Goal: Task Accomplishment & Management: Manage account settings

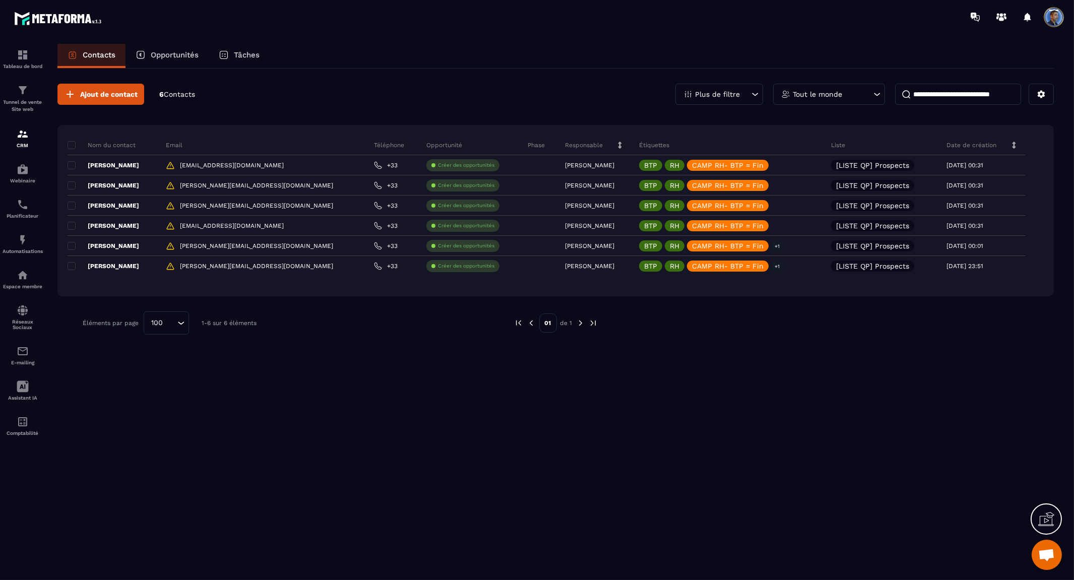
scroll to position [3585, 0]
click at [847, 87] on div "Tout le monde" at bounding box center [829, 94] width 112 height 21
click at [830, 169] on li "[PERSON_NAME]" at bounding box center [830, 168] width 112 height 19
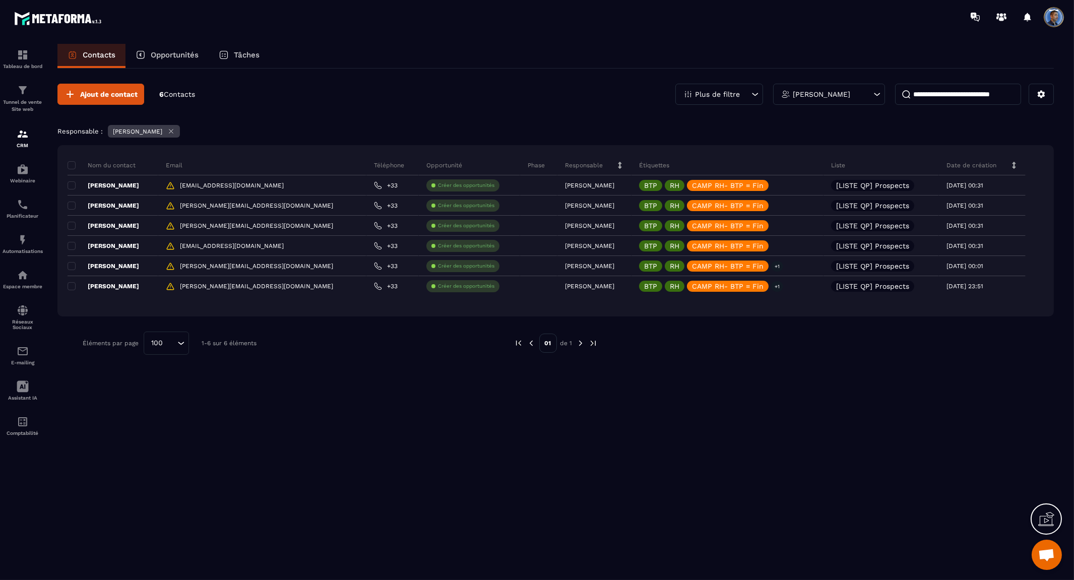
click at [966, 96] on input at bounding box center [958, 94] width 126 height 21
click at [1040, 90] on icon at bounding box center [1041, 94] width 9 height 9
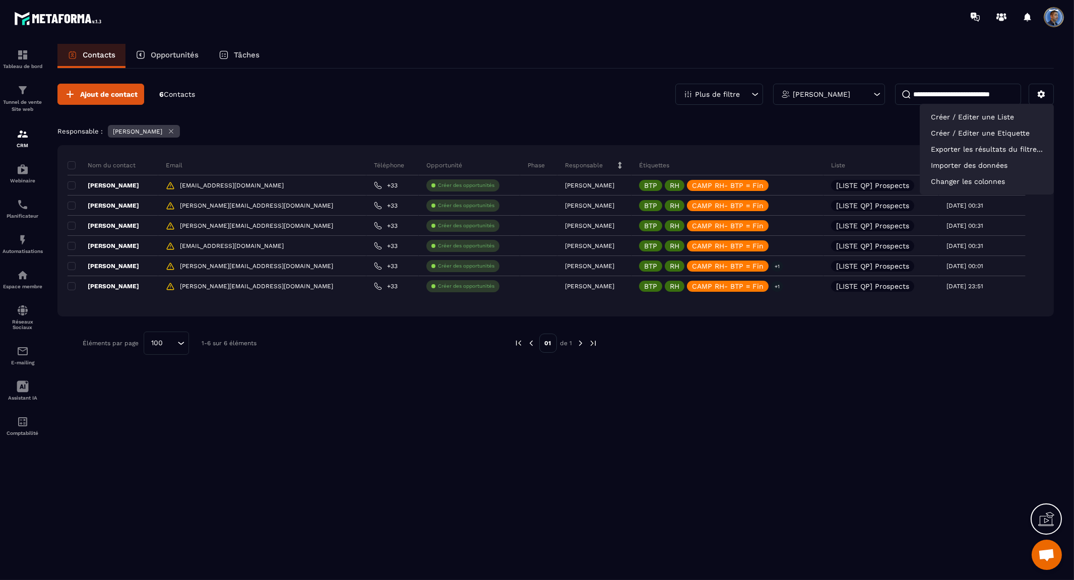
click at [753, 93] on icon at bounding box center [755, 94] width 10 height 10
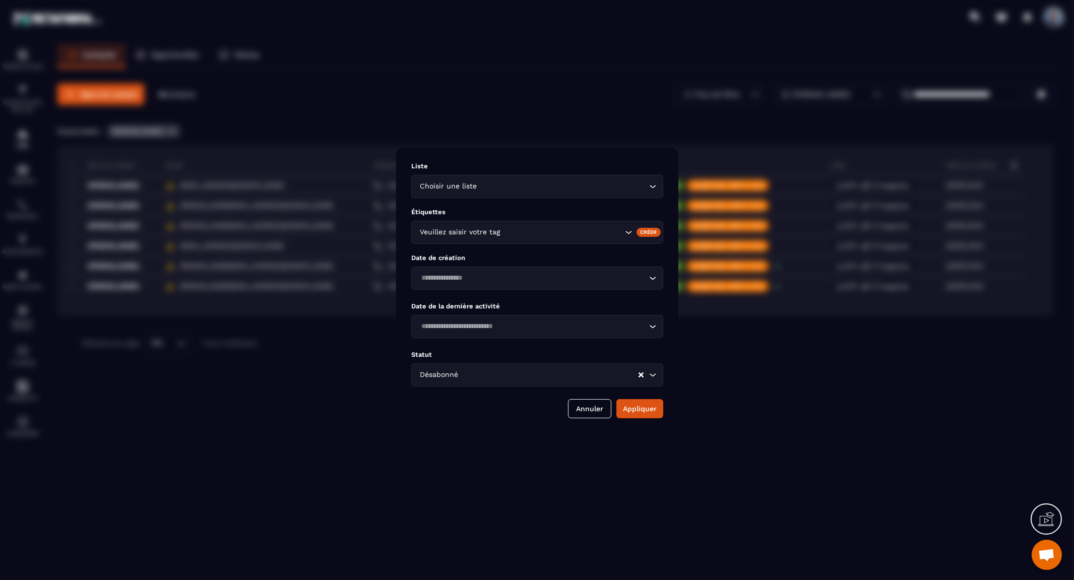
click at [652, 188] on icon "Search for option" at bounding box center [653, 187] width 10 height 10
click at [535, 162] on p "Liste" at bounding box center [537, 166] width 252 height 8
click at [639, 377] on icon "Clear Selected" at bounding box center [641, 374] width 5 height 5
click at [632, 408] on button "Appliquer" at bounding box center [640, 408] width 47 height 19
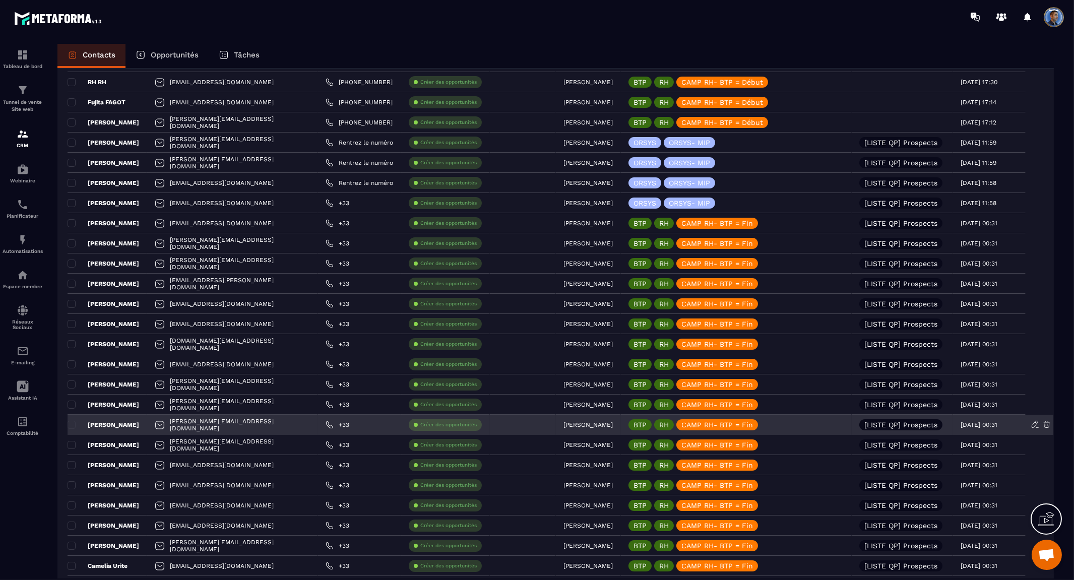
scroll to position [0, 0]
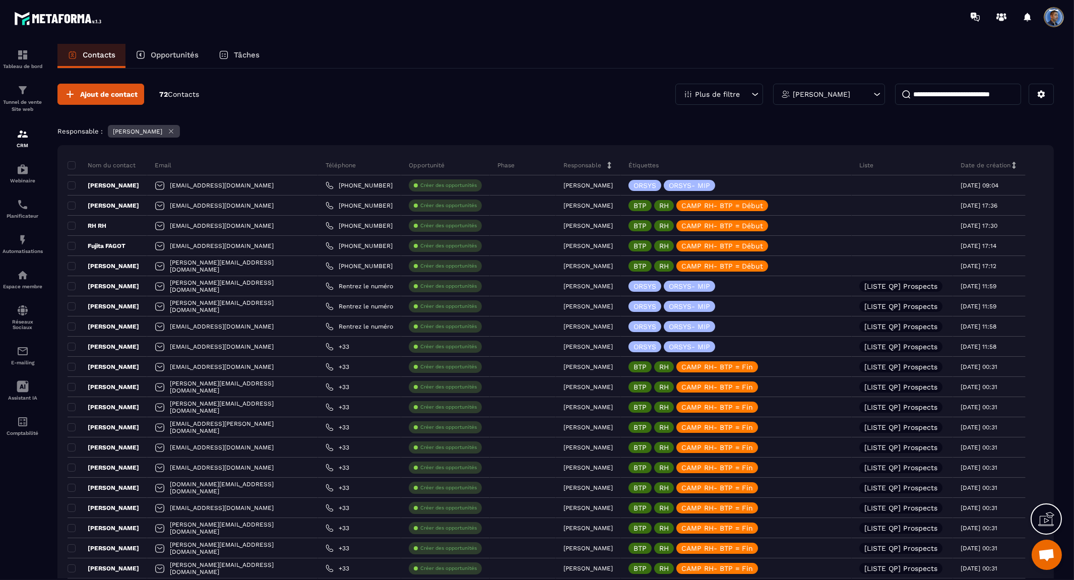
click at [171, 129] on icon at bounding box center [171, 132] width 8 height 8
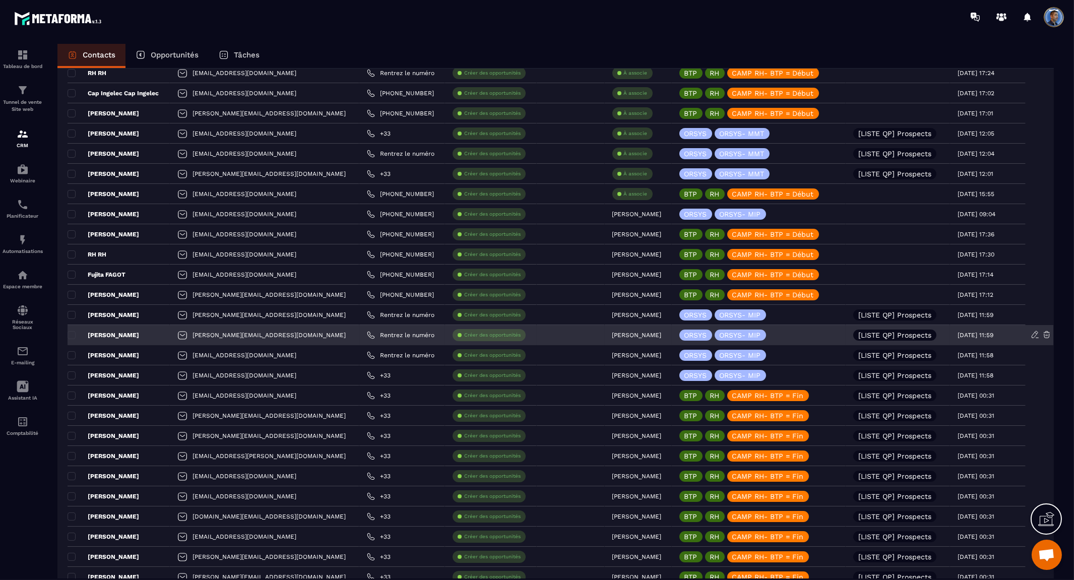
scroll to position [409, 0]
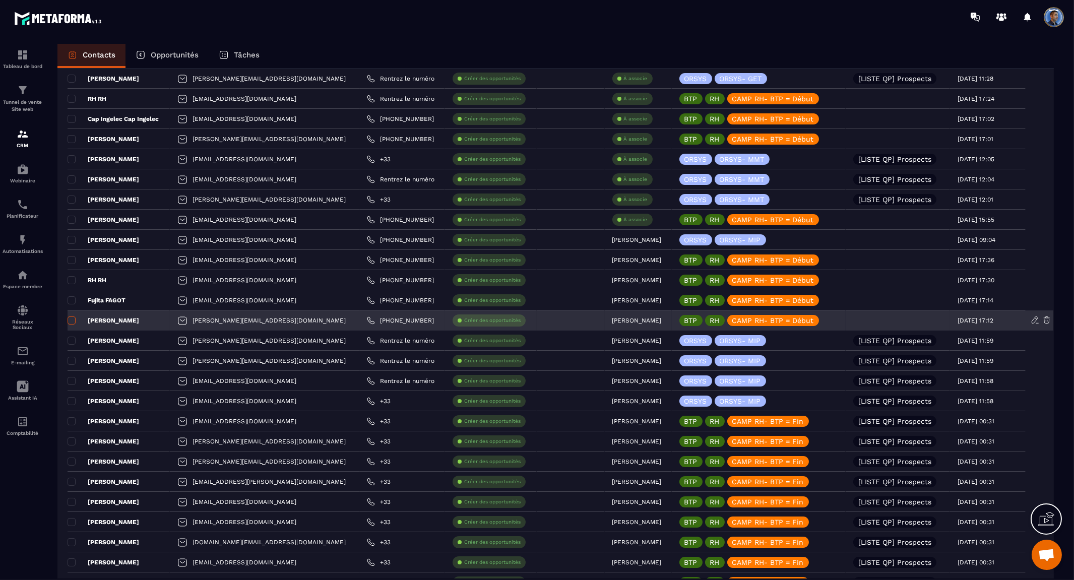
click at [73, 320] on span at bounding box center [72, 321] width 8 height 8
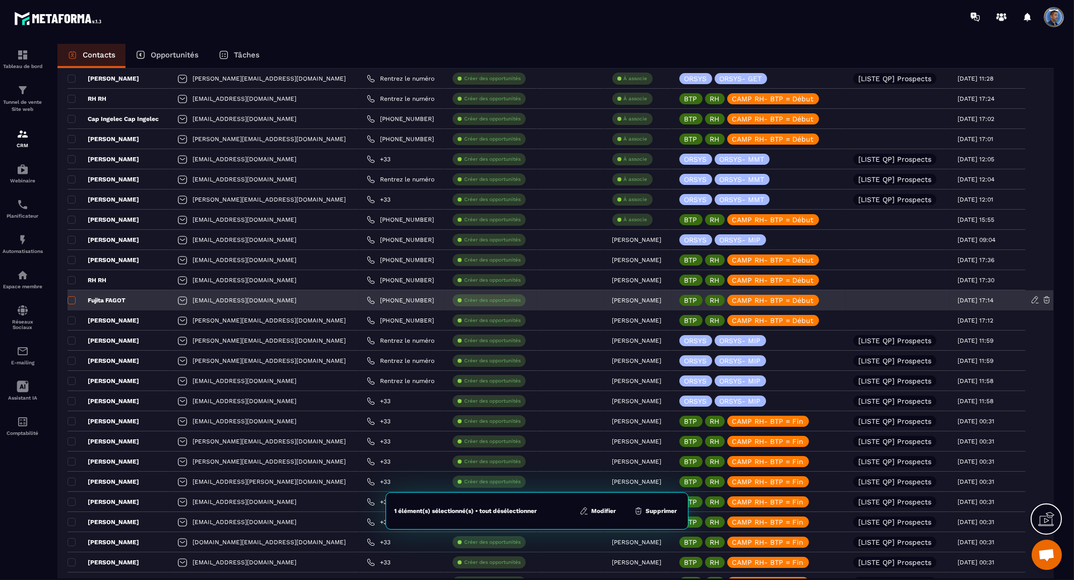
click at [70, 296] on span at bounding box center [72, 300] width 8 height 8
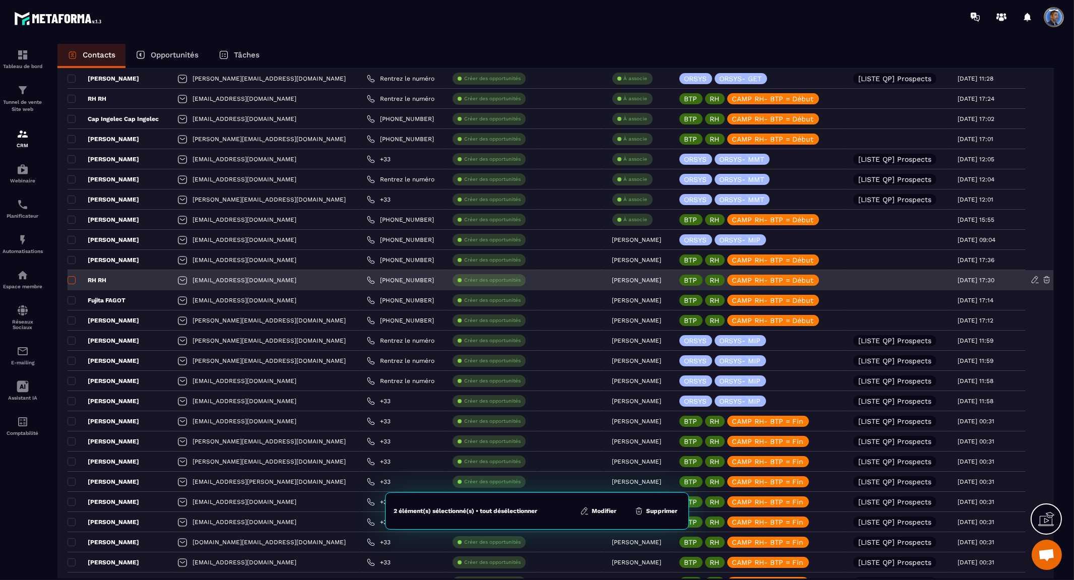
click at [73, 278] on span at bounding box center [72, 280] width 8 height 8
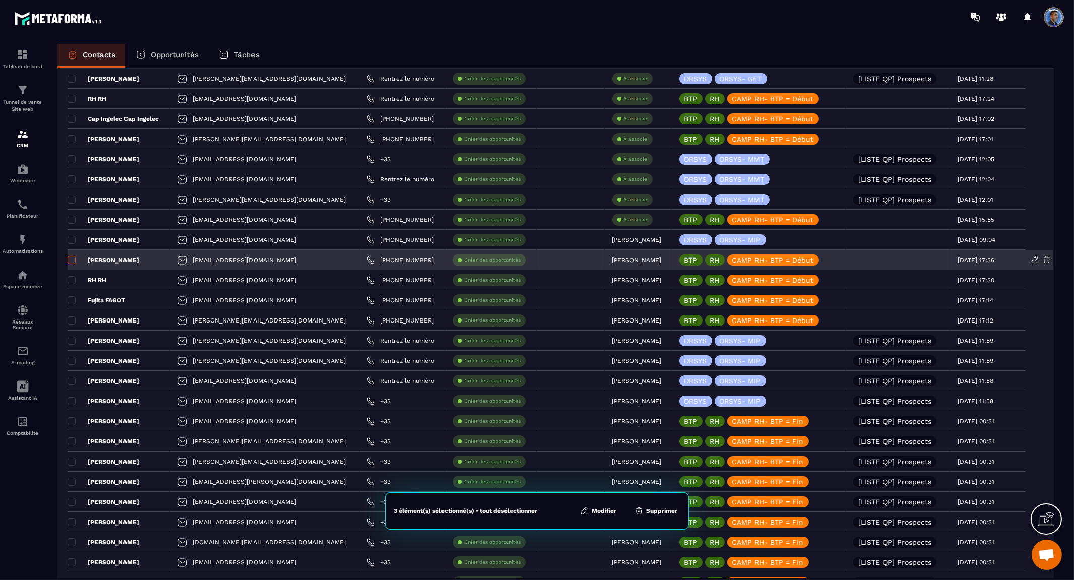
click at [74, 263] on span at bounding box center [72, 260] width 8 height 8
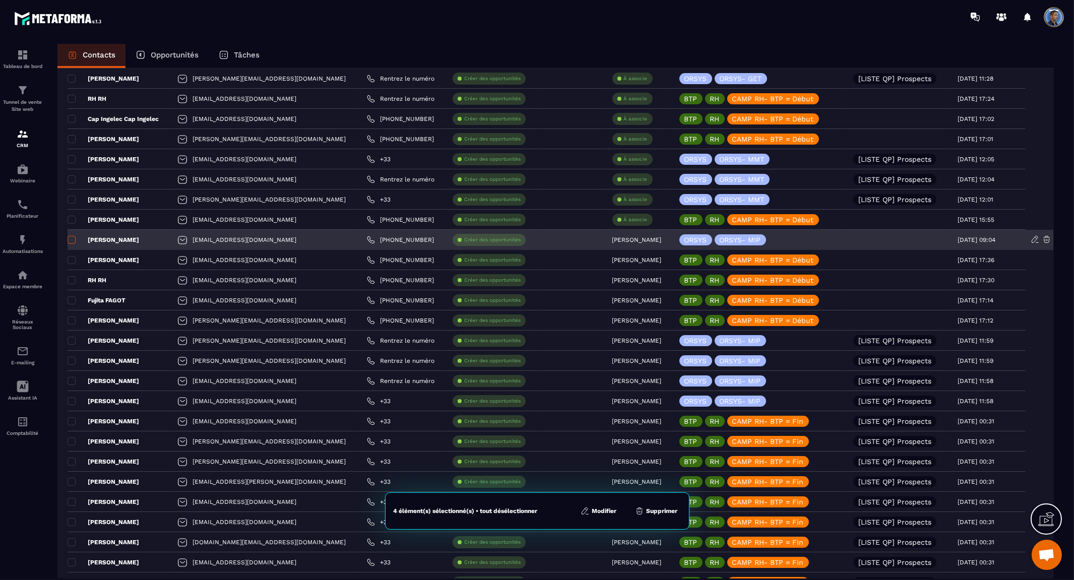
click at [72, 241] on span at bounding box center [72, 240] width 8 height 8
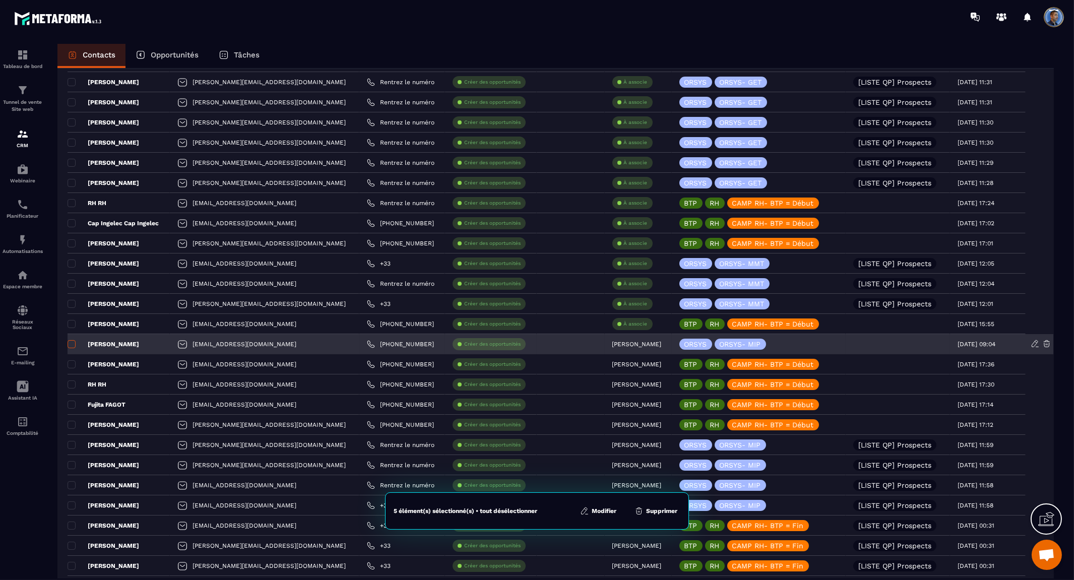
scroll to position [297, 0]
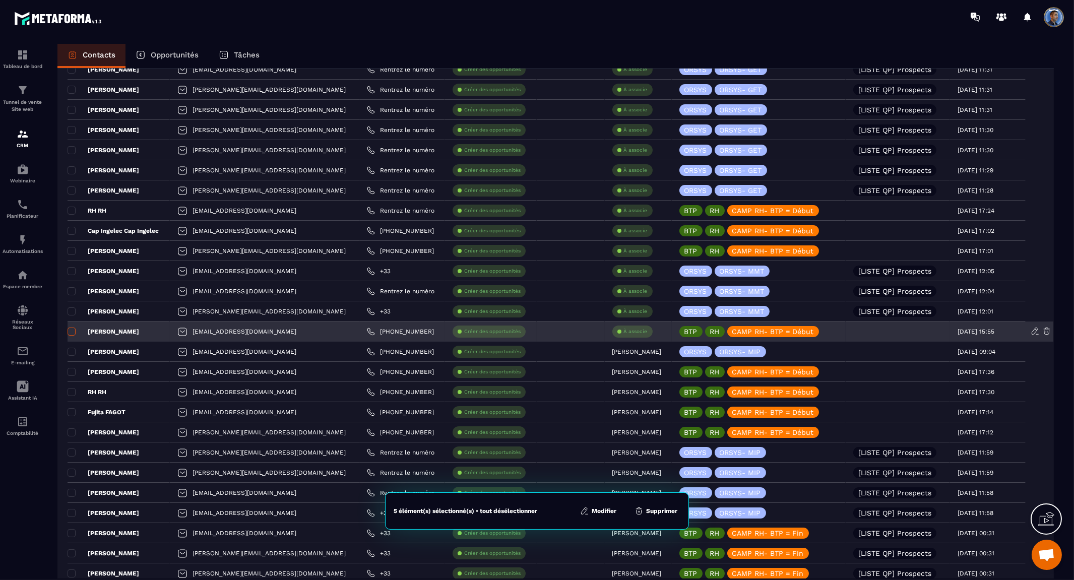
click at [72, 330] on span at bounding box center [72, 332] width 8 height 8
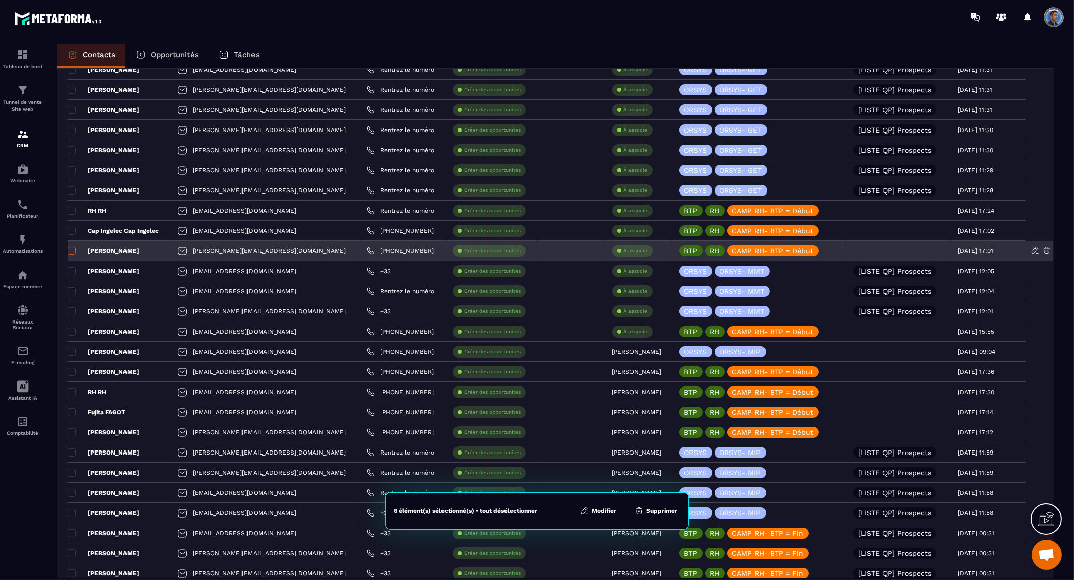
click at [74, 249] on span at bounding box center [72, 251] width 8 height 8
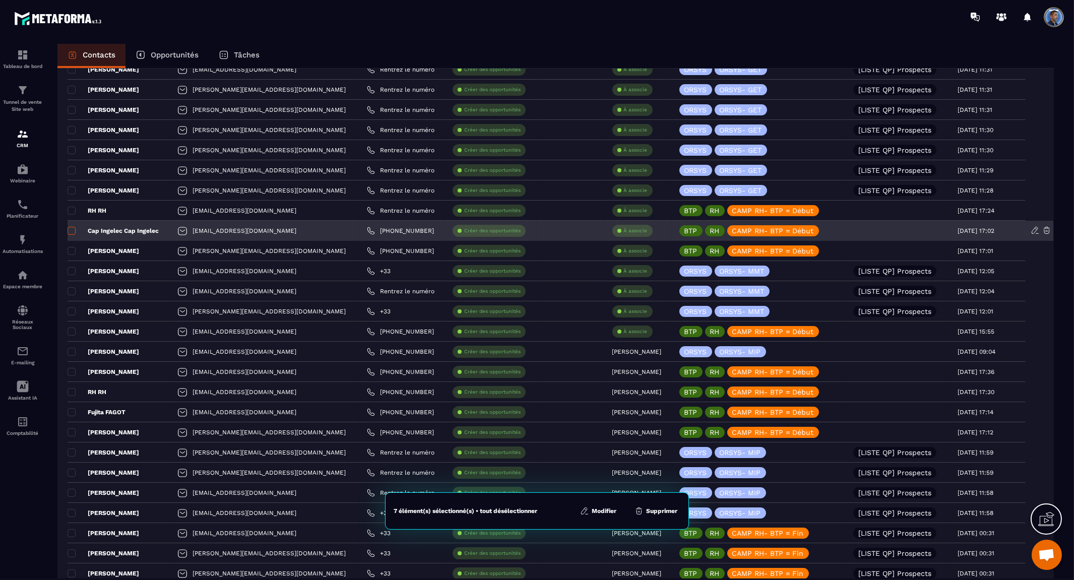
click at [73, 229] on span at bounding box center [72, 231] width 8 height 8
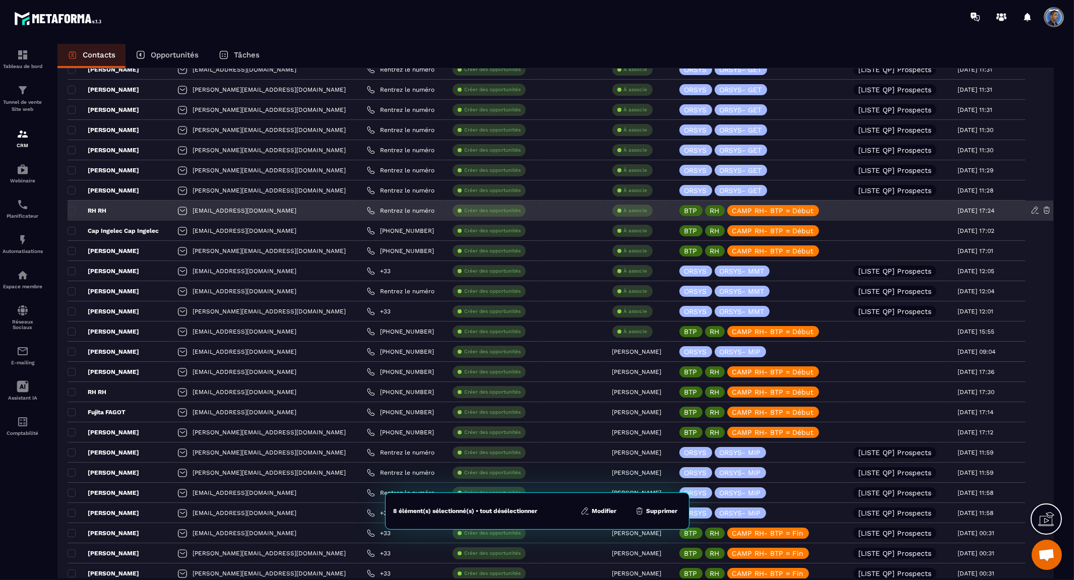
click at [77, 212] on p "RH RH" at bounding box center [87, 211] width 39 height 8
